Goal: Task Accomplishment & Management: Complete application form

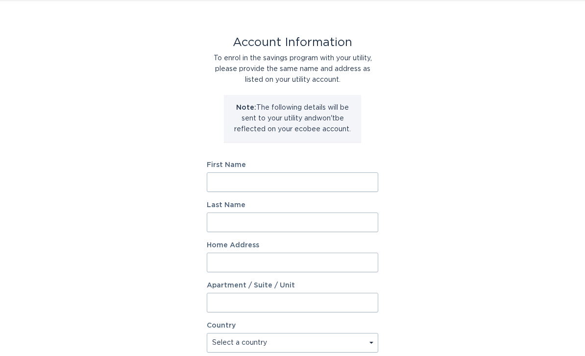
scroll to position [29, 0]
click at [246, 176] on input "First Name" at bounding box center [292, 182] width 171 height 20
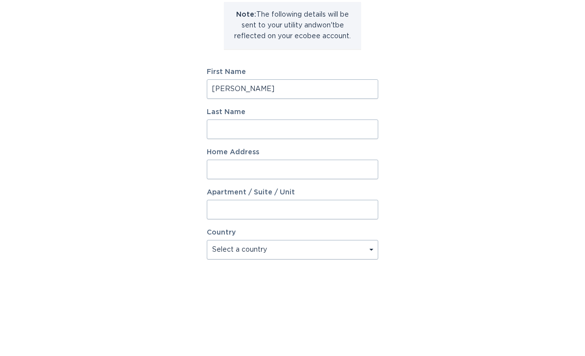
type input "[PERSON_NAME]"
click at [270, 213] on input "Last Name" at bounding box center [292, 223] width 171 height 20
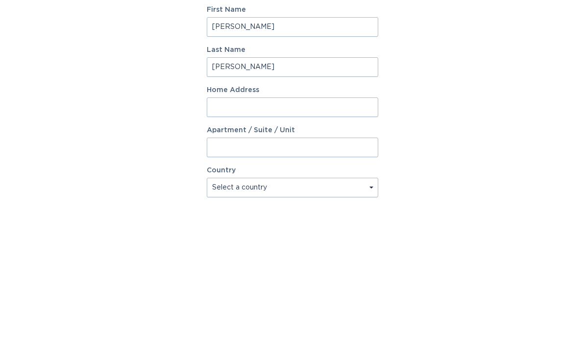
type input "[PERSON_NAME]"
click at [263, 253] on input "Home Address" at bounding box center [292, 263] width 171 height 20
type input "[STREET_ADDRESS]"
select select "US"
type input "[GEOGRAPHIC_DATA]"
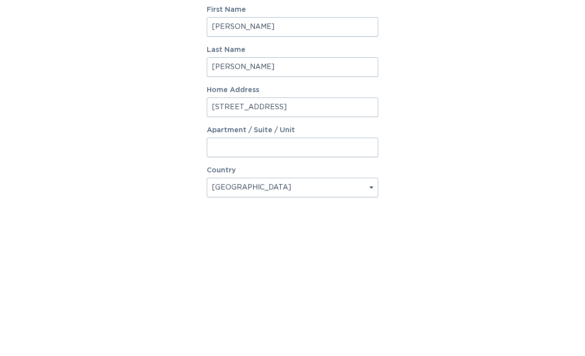
type input "14174"
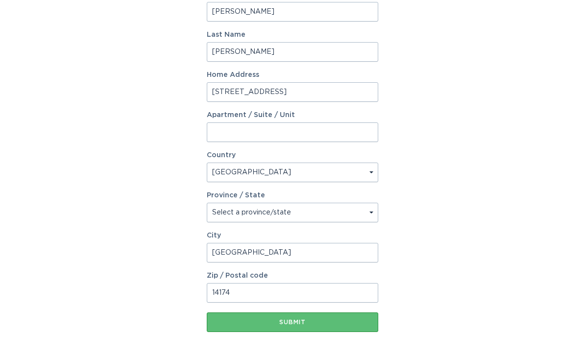
scroll to position [209, 0]
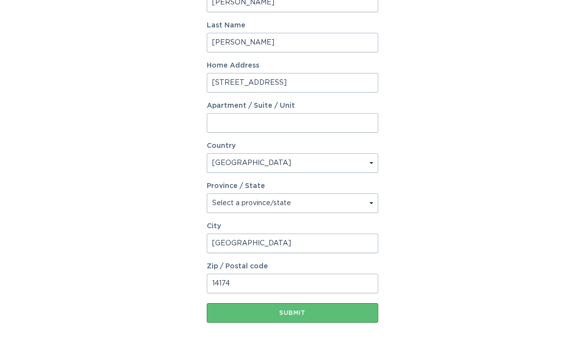
click at [370, 202] on select "Select a province/state [US_STATE] [US_STATE] [US_STATE] [US_STATE] [US_STATE] …" at bounding box center [292, 203] width 171 height 20
select select "NY"
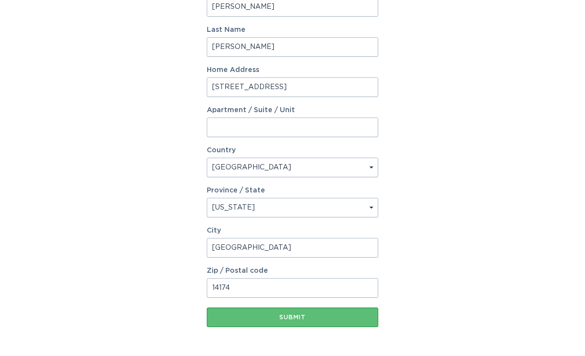
scroll to position [204, 0]
click at [300, 320] on div "Submit" at bounding box center [293, 317] width 162 height 6
